Goal: Task Accomplishment & Management: Manage account settings

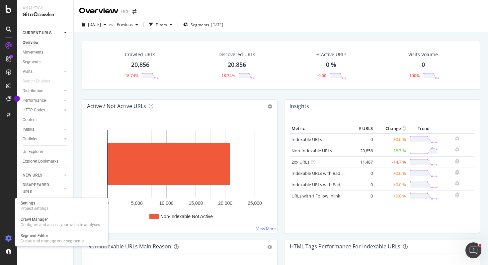
click at [10, 239] on icon at bounding box center [8, 238] width 7 height 7
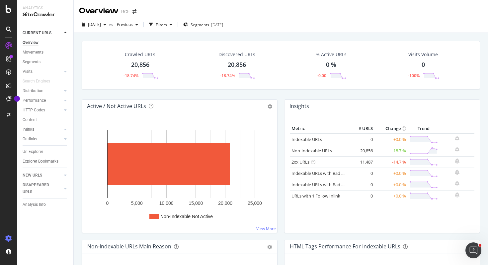
click at [12, 238] on icon at bounding box center [8, 238] width 7 height 7
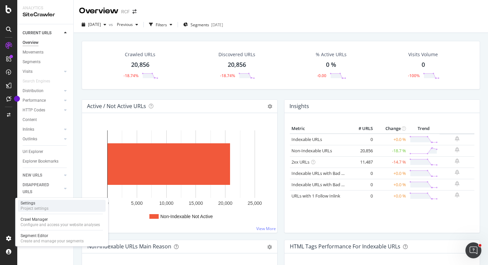
click at [51, 207] on div "Settings Project settings" at bounding box center [62, 206] width 88 height 12
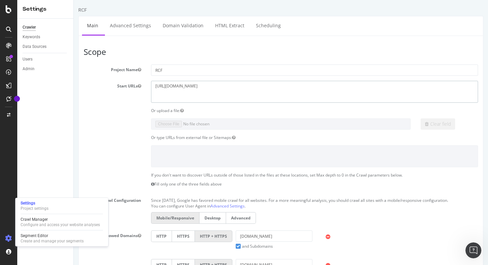
click at [173, 86] on textarea "[URL][DOMAIN_NAME]" at bounding box center [314, 92] width 327 height 22
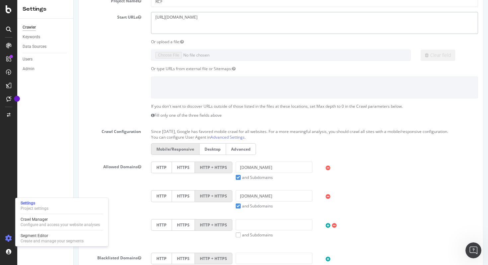
scroll to position [71, 0]
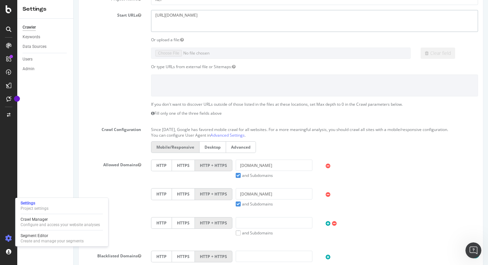
type textarea "[URL][DOMAIN_NAME]"
click at [244, 164] on input "[DOMAIN_NAME]" at bounding box center [274, 164] width 77 height 11
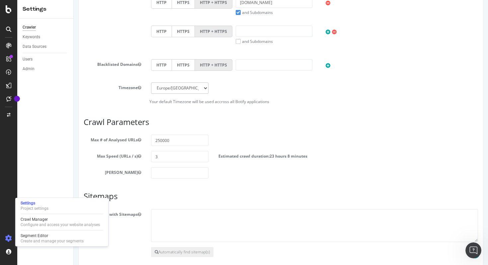
scroll to position [294, 0]
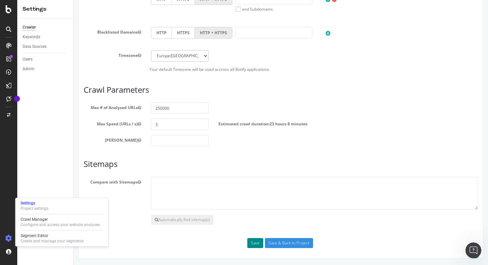
type input "[DOMAIN_NAME]"
click at [257, 243] on button "Save" at bounding box center [256, 243] width 16 height 10
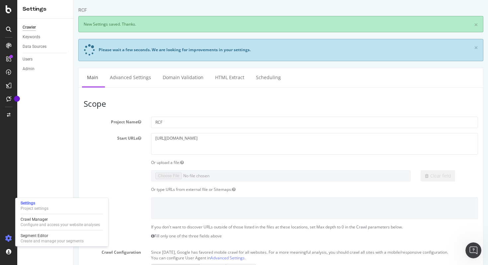
scroll to position [0, 0]
